Goal: Information Seeking & Learning: Check status

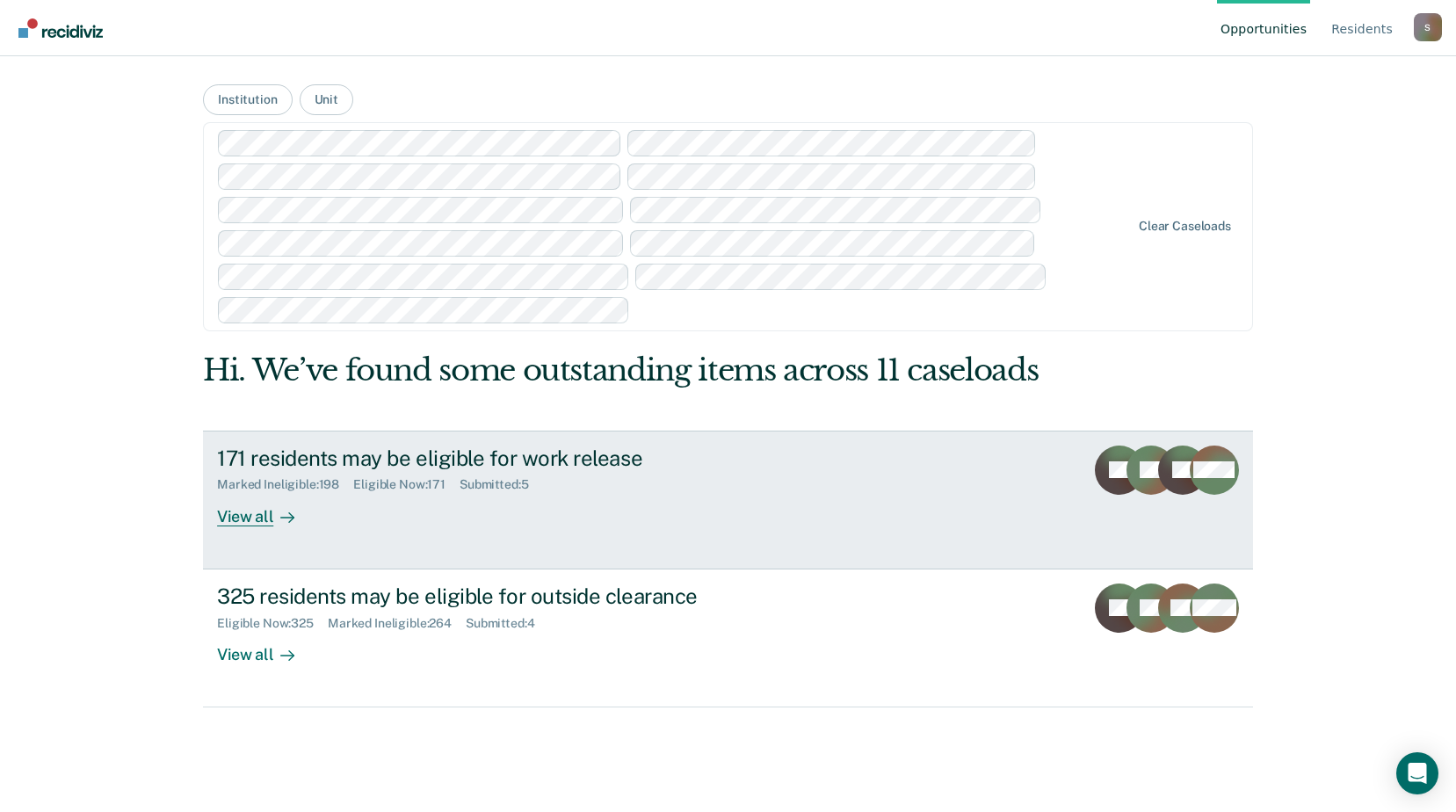
click at [540, 490] on div "Submitted : 5" at bounding box center [501, 484] width 84 height 15
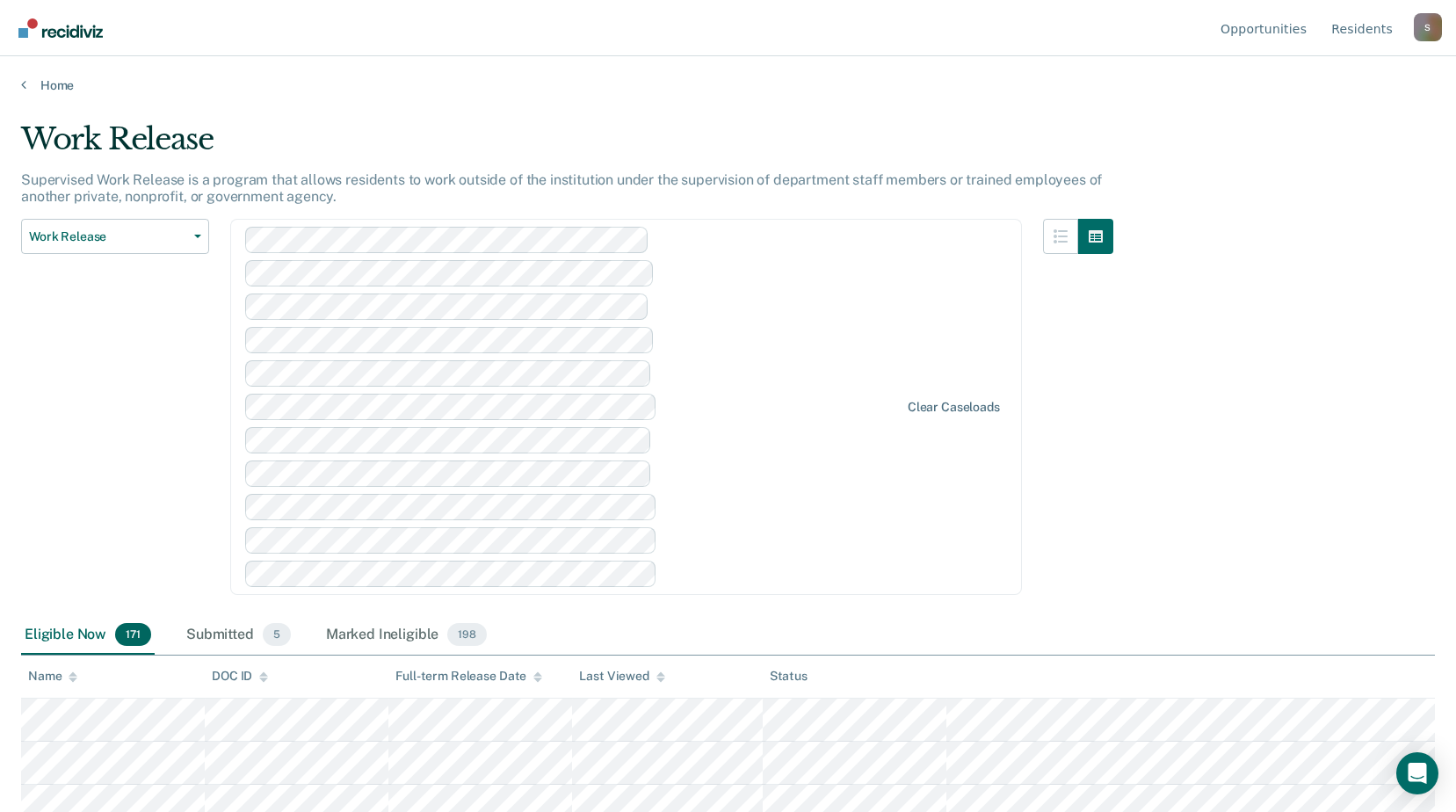
click at [475, 681] on div "Full-term Release Date" at bounding box center [468, 676] width 147 height 15
click at [376, 643] on div "Marked Ineligible 198" at bounding box center [406, 635] width 168 height 39
click at [234, 632] on div "Submitted 5" at bounding box center [239, 635] width 112 height 39
click at [28, 82] on link "Home" at bounding box center [728, 85] width 1413 height 16
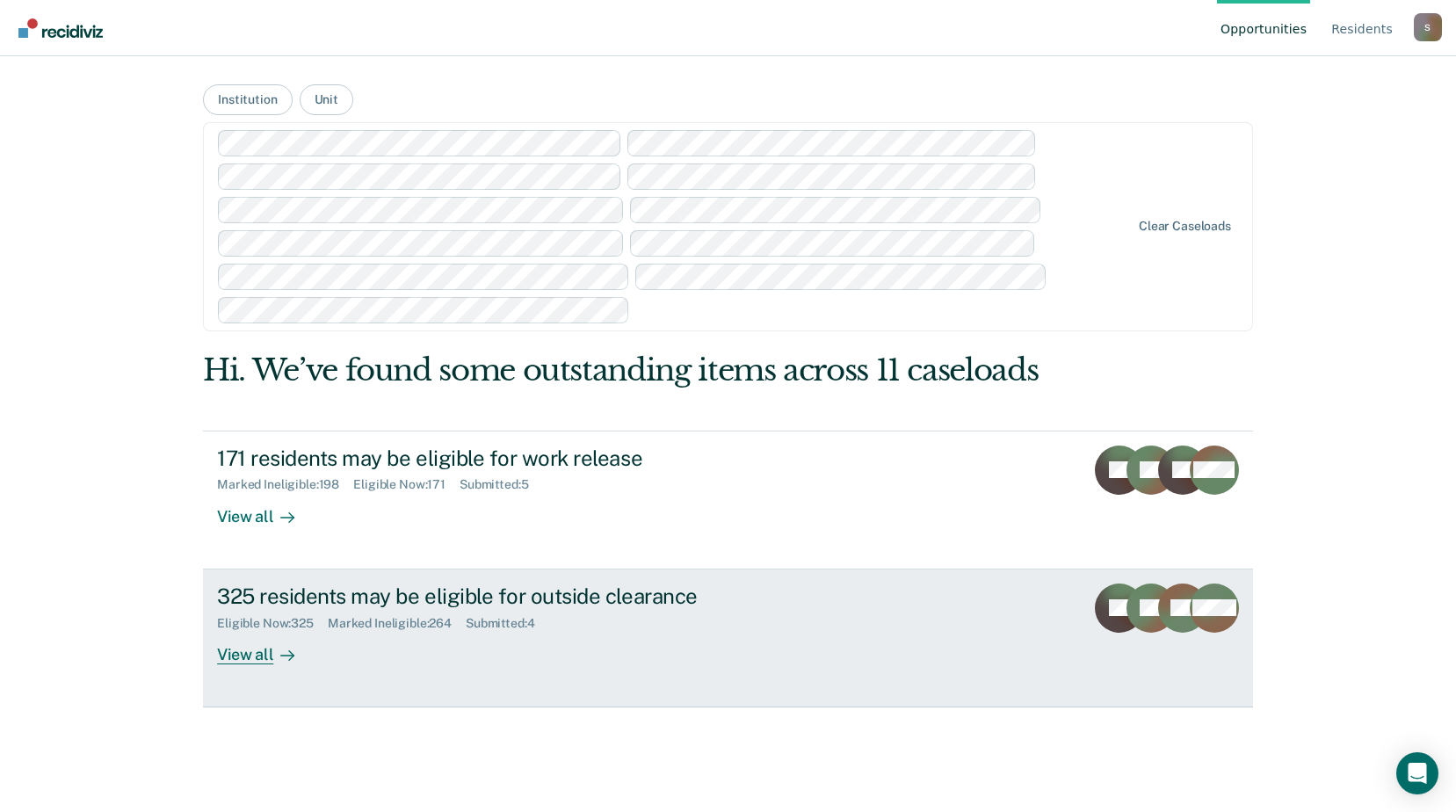
click at [307, 595] on div "325 residents may be eligible for outside clearance" at bounding box center [525, 596] width 617 height 26
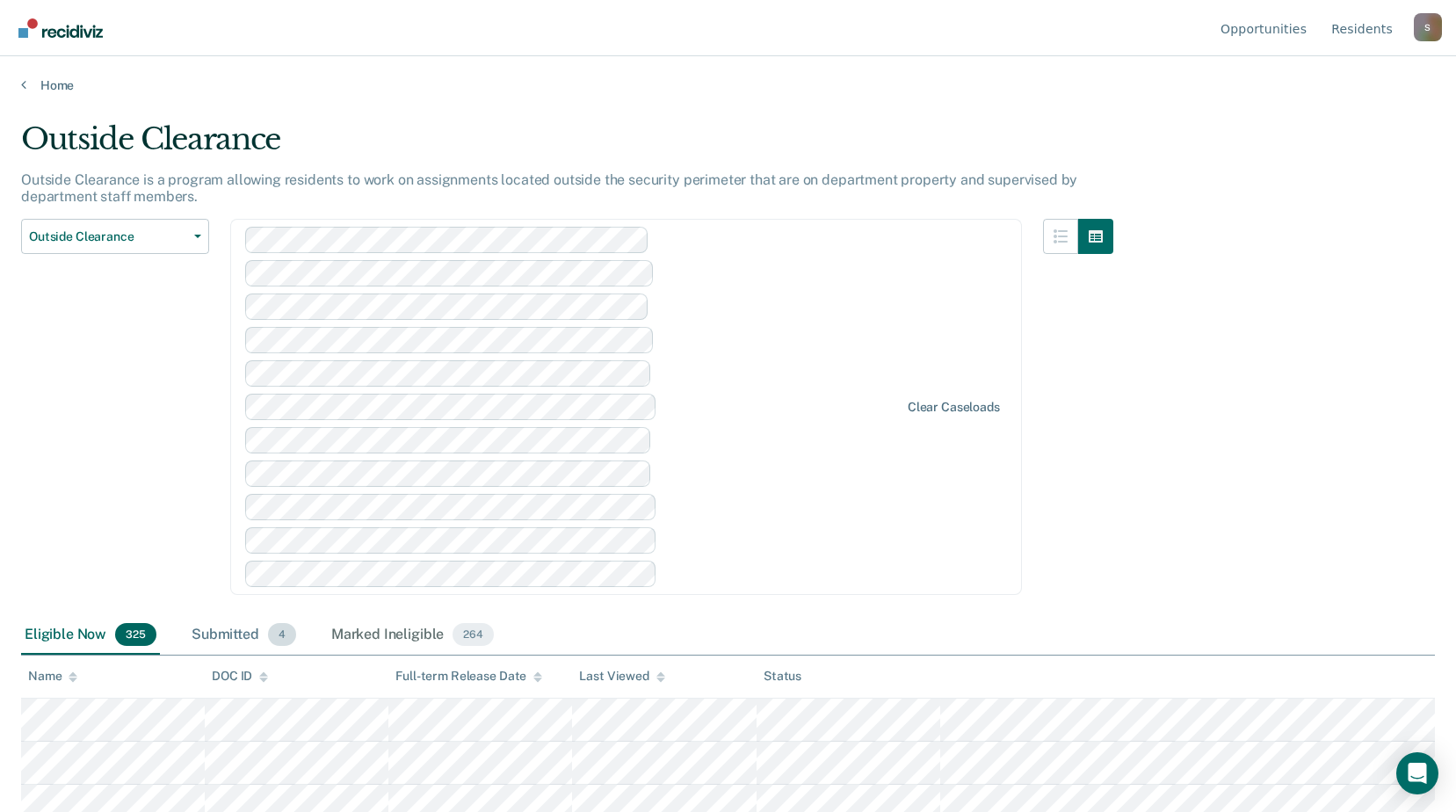
click at [213, 629] on div "Submitted 4" at bounding box center [244, 635] width 112 height 39
click at [403, 637] on div "Marked Ineligible 264" at bounding box center [412, 635] width 170 height 39
click at [235, 641] on div "Submitted 4" at bounding box center [244, 635] width 112 height 39
click at [66, 638] on div "Eligible Now 325" at bounding box center [91, 635] width 139 height 39
